Goal: Information Seeking & Learning: Check status

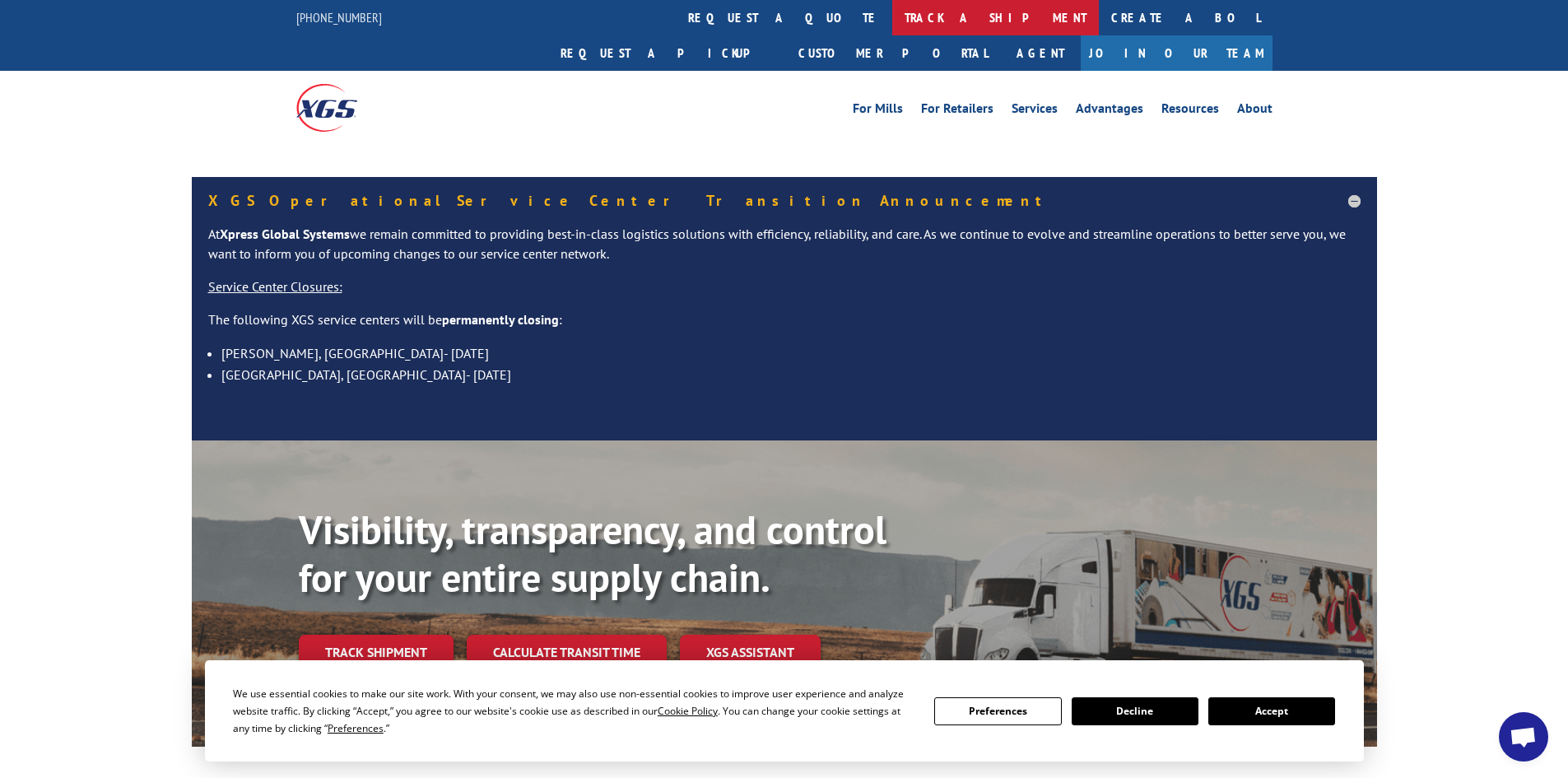
click at [893, 18] on link "track a shipment" at bounding box center [996, 17] width 207 height 35
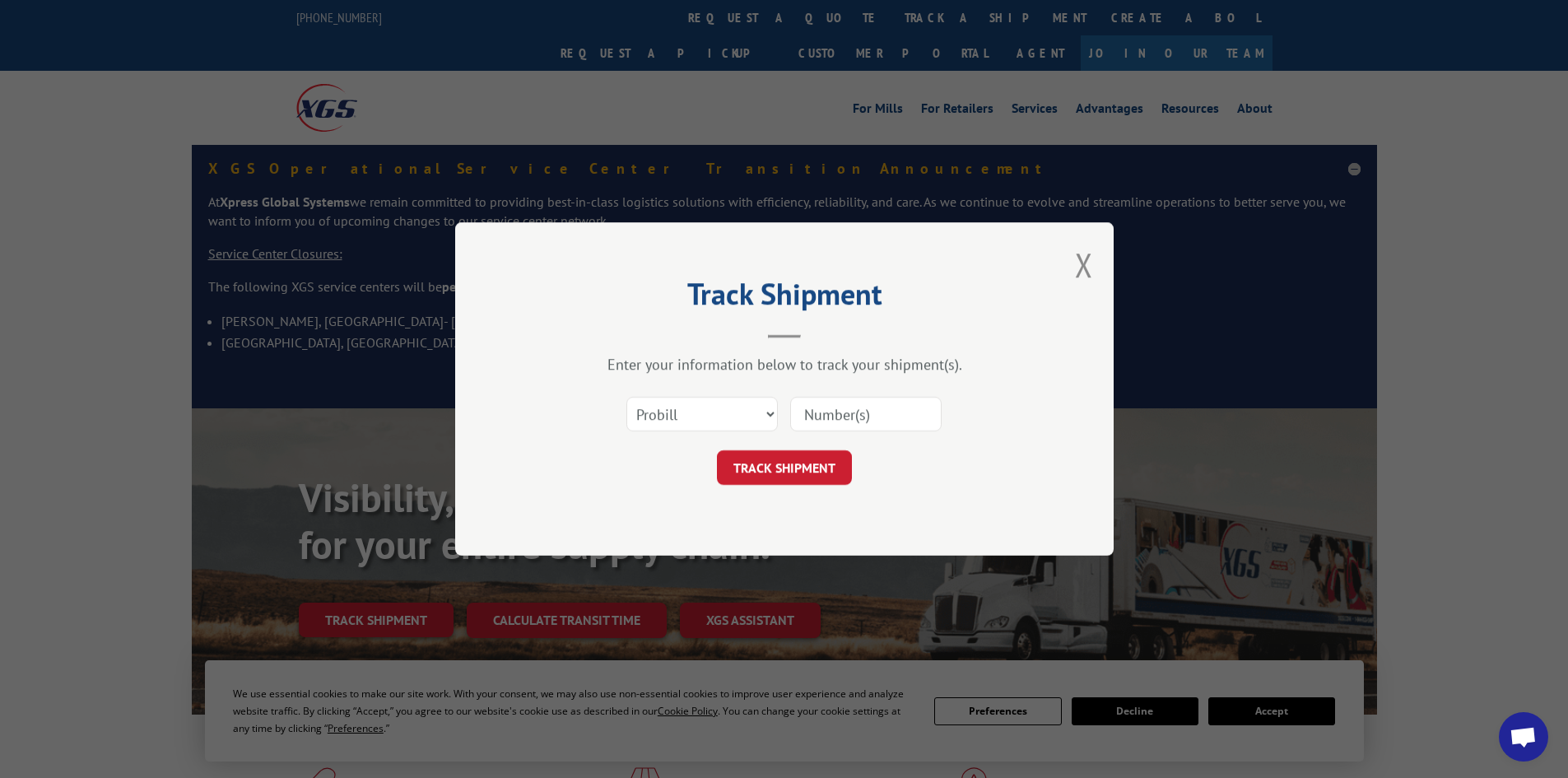
click at [661, 397] on div "Select category... Probill BOL PO" at bounding box center [702, 415] width 150 height 38
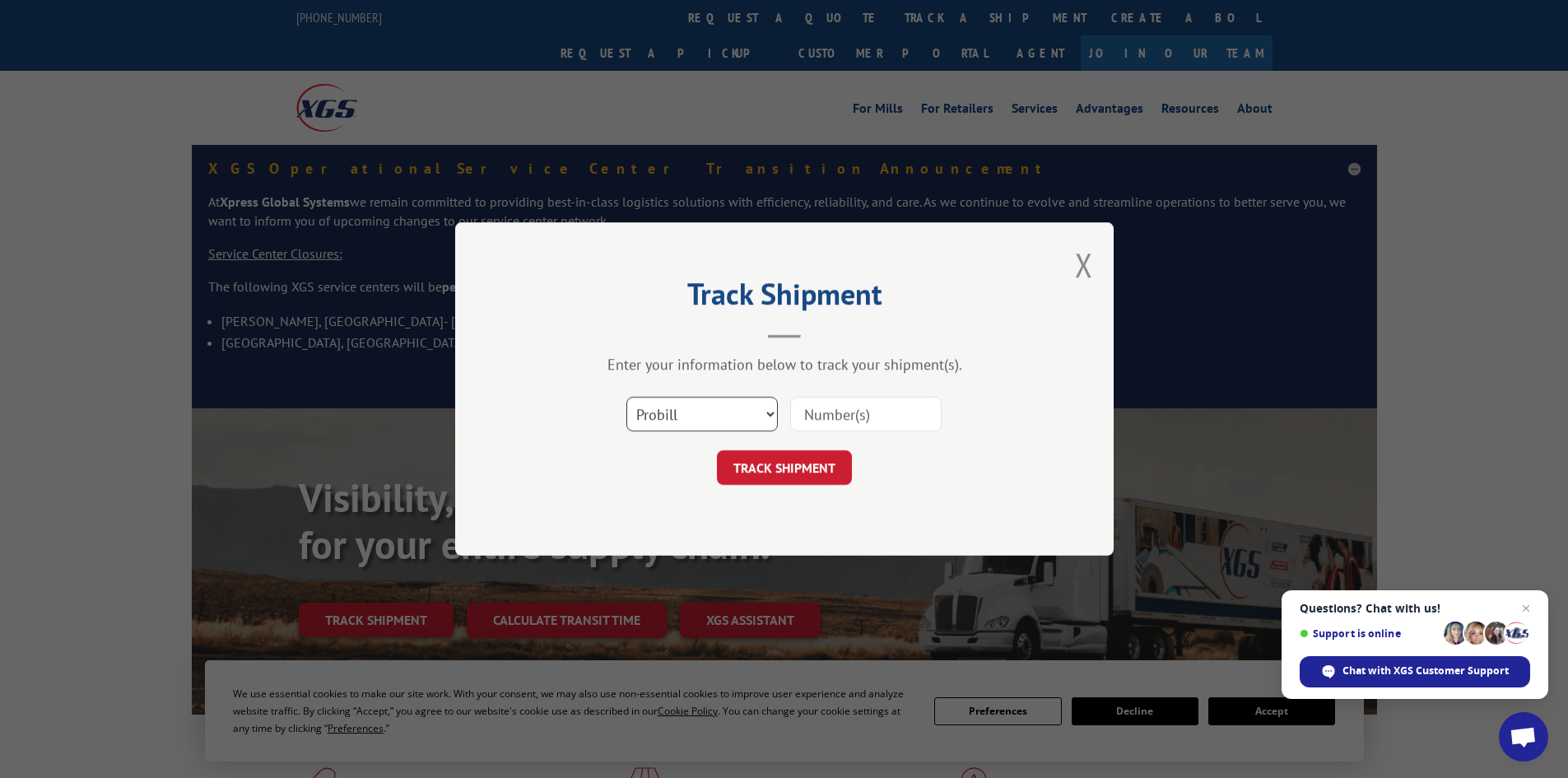
click at [674, 426] on select "Select category... Probill BOL PO" at bounding box center [702, 414] width 151 height 34
select select "bol"
click at [627, 397] on select "Select category... Probill BOL PO" at bounding box center [702, 414] width 151 height 34
click at [834, 418] on input at bounding box center [866, 414] width 151 height 34
type input "5120844"
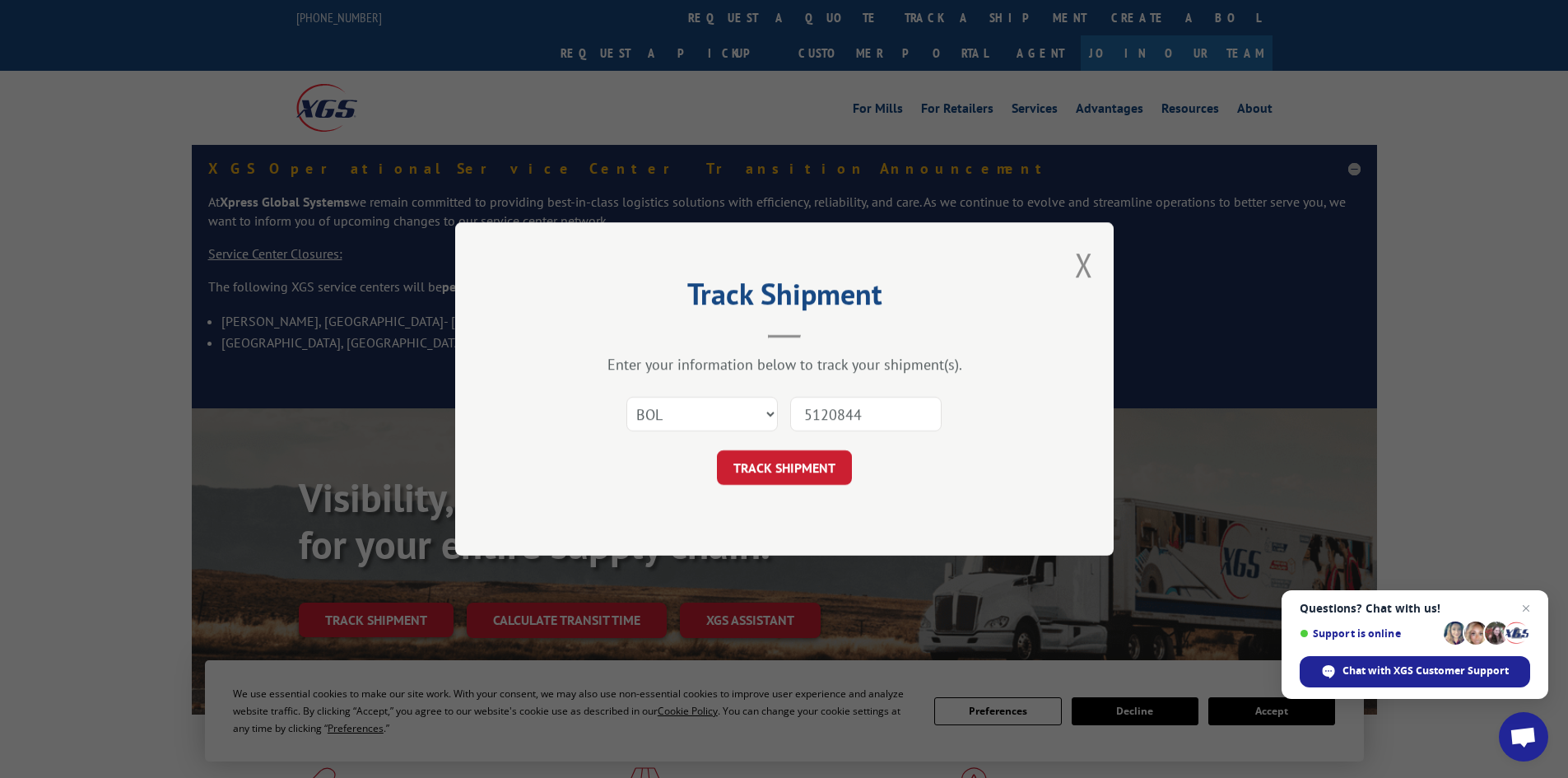
click button "TRACK SHIPMENT" at bounding box center [785, 468] width 135 height 34
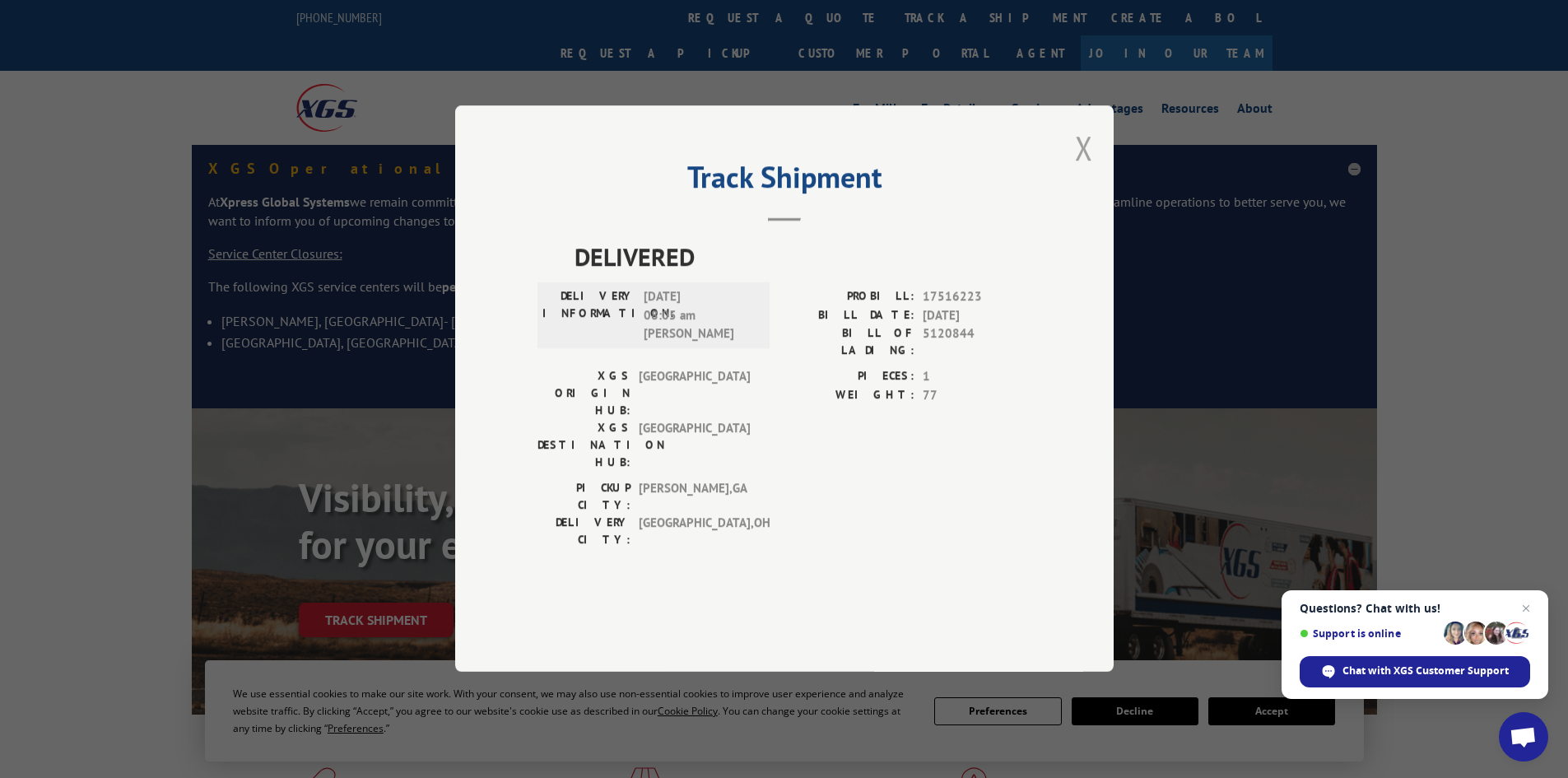
click at [1090, 170] on button "Close modal" at bounding box center [1084, 148] width 18 height 44
